Goal: Information Seeking & Learning: Understand process/instructions

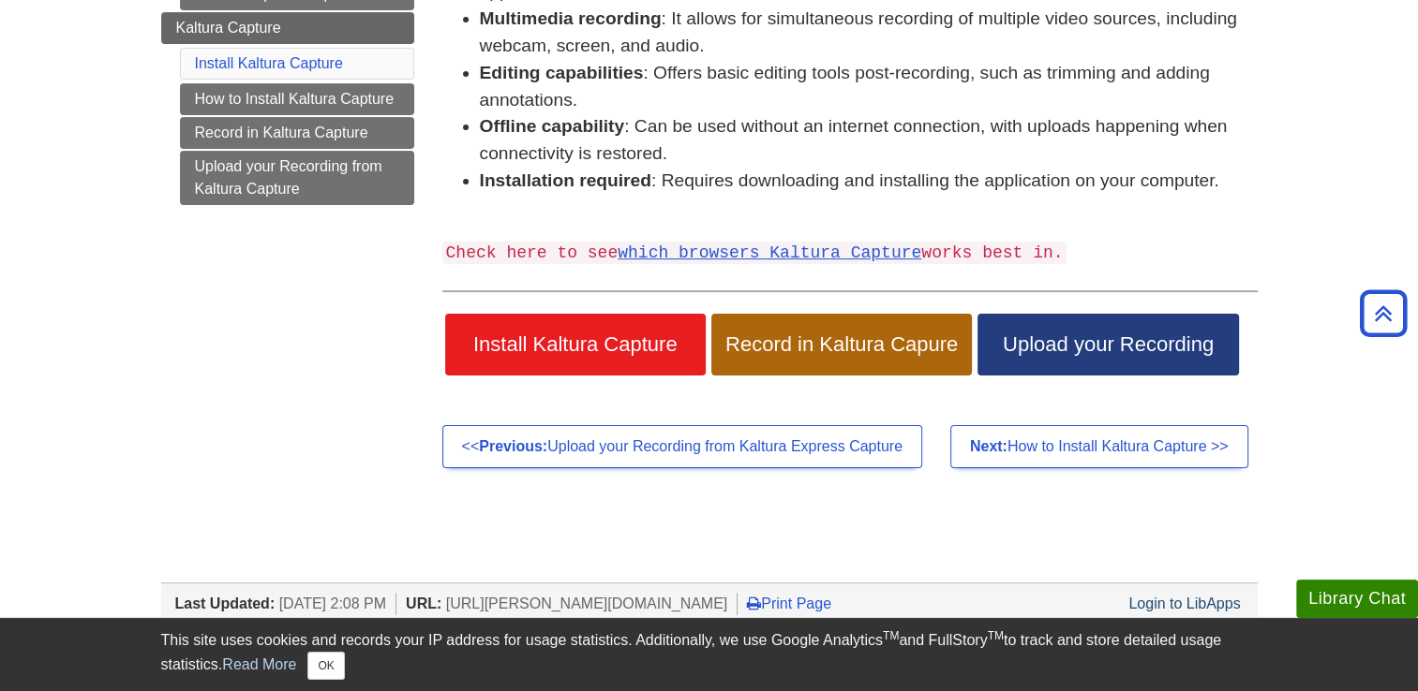
scroll to position [402, 0]
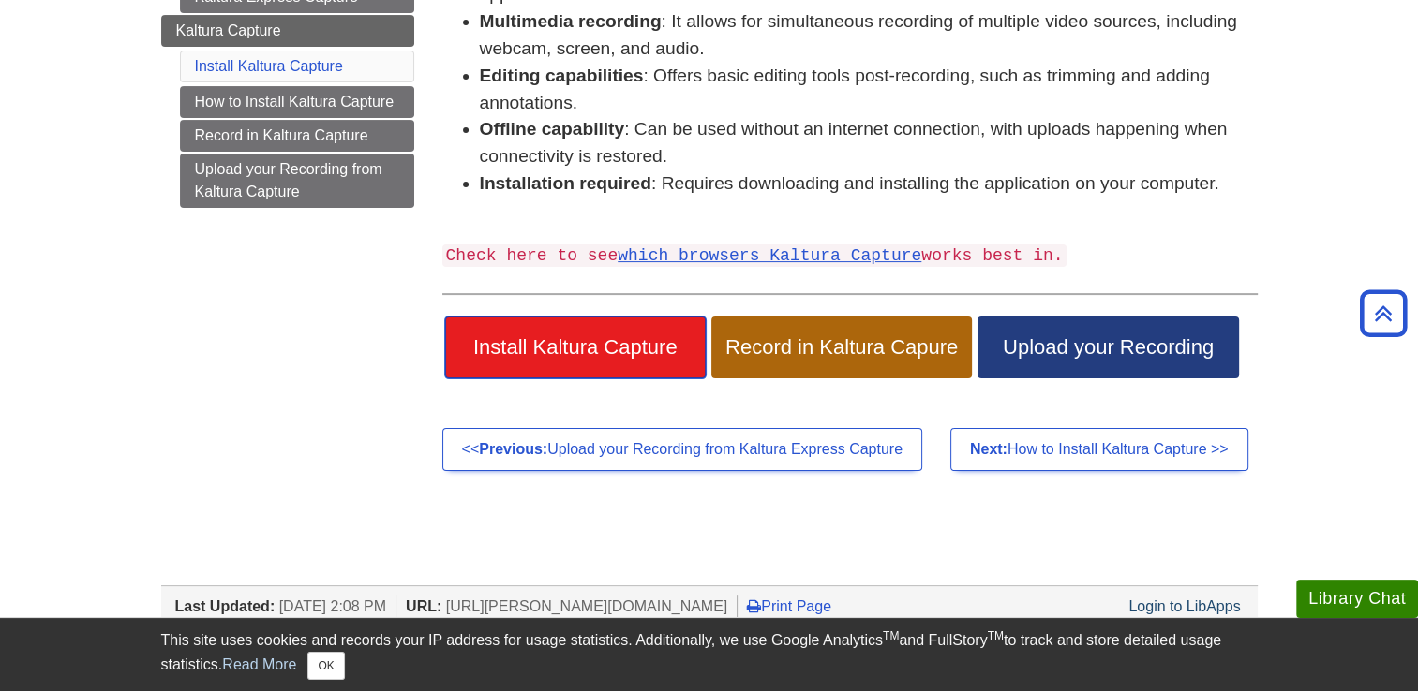
click at [637, 357] on span "Install Kaltura Capture" at bounding box center [575, 347] width 232 height 24
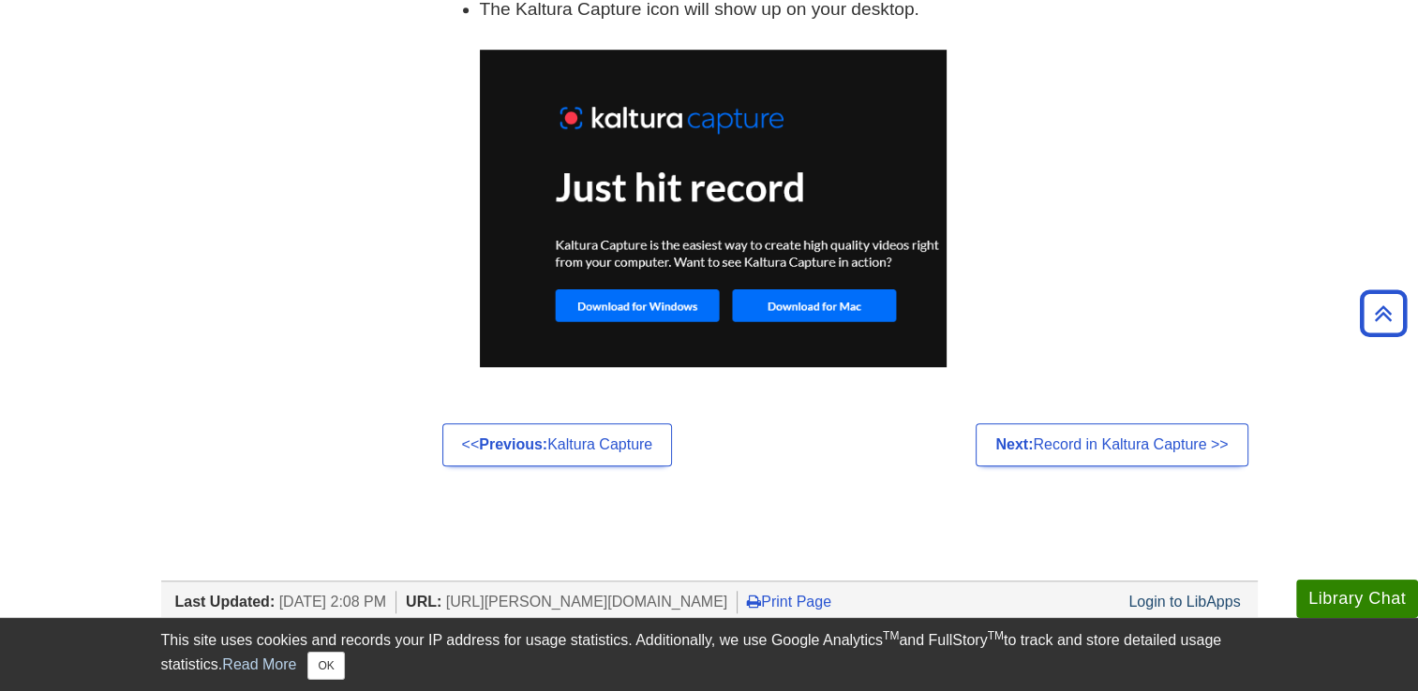
scroll to position [1547, 0]
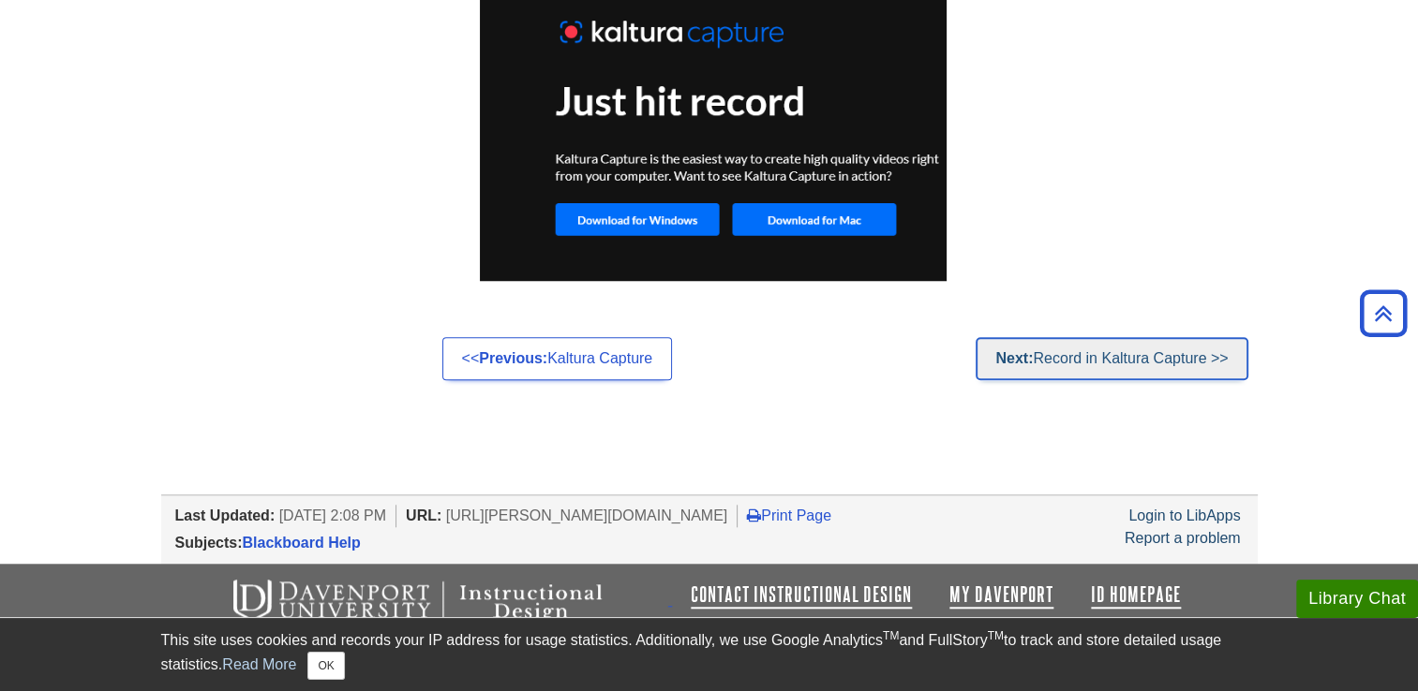
click at [1039, 358] on link "Next: Record in Kaltura Capture >>" at bounding box center [1111, 358] width 272 height 43
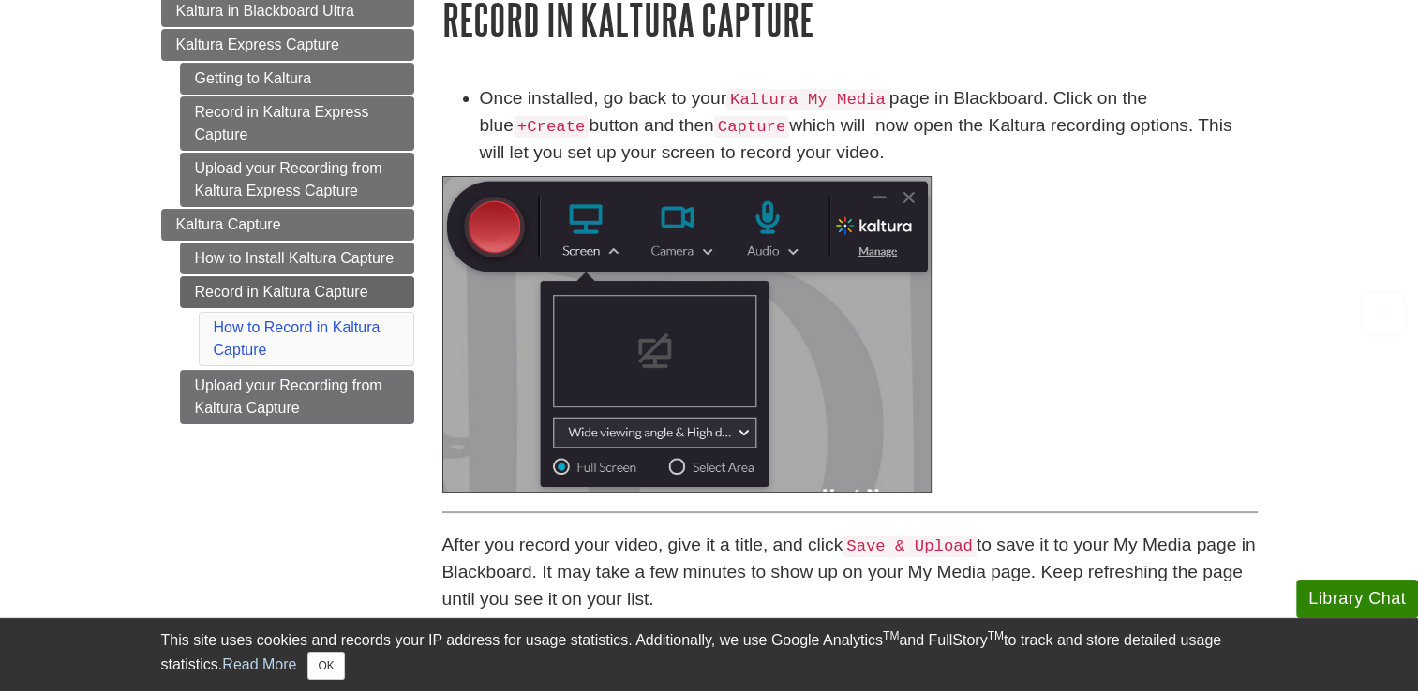
scroll to position [209, 0]
